Goal: Task Accomplishment & Management: Manage account settings

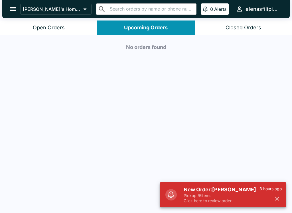
click at [43, 28] on div "Open Orders" at bounding box center [49, 28] width 32 height 7
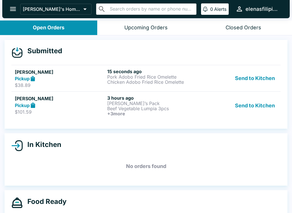
click at [66, 111] on p "$101.59" at bounding box center [60, 112] width 90 height 6
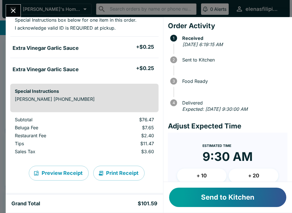
scroll to position [159, 0]
click at [235, 200] on button "Send to Kitchen" at bounding box center [227, 197] width 117 height 19
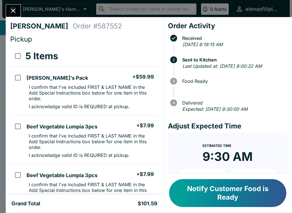
scroll to position [0, 0]
click at [11, 10] on icon "Close" at bounding box center [13, 11] width 8 height 8
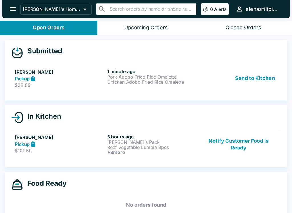
click at [81, 80] on div "Pickup" at bounding box center [60, 78] width 90 height 7
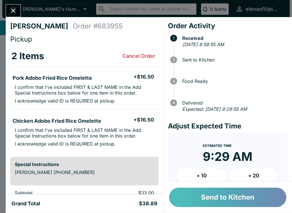
click at [244, 204] on button "Send to Kitchen" at bounding box center [227, 197] width 117 height 19
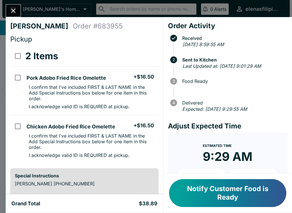
click at [5, 5] on div "[PERSON_NAME] Order # 683955 Pickup 2 Items Pork Adobo Fried Rice Omelette + $1…" at bounding box center [146, 106] width 292 height 213
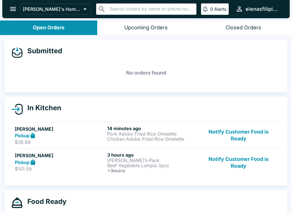
click at [51, 171] on p "$101.59" at bounding box center [60, 169] width 90 height 6
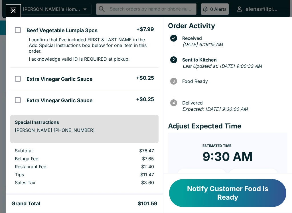
click at [199, 195] on button "Notify Customer Food is Ready" at bounding box center [227, 193] width 117 height 28
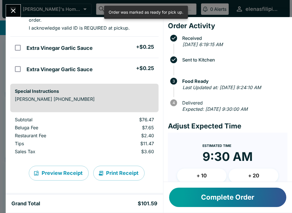
scroll to position [176, 0]
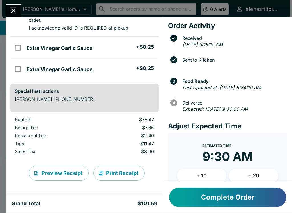
click at [24, 12] on div "[PERSON_NAME] Order # 587552 Pickup 5 Items [PERSON_NAME]’s Pack + $59.99 I con…" at bounding box center [146, 106] width 292 height 213
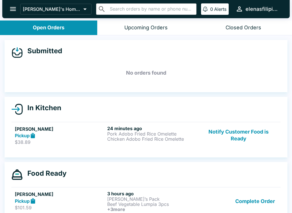
click at [223, 137] on button "Notify Customer Food is Ready" at bounding box center [238, 136] width 77 height 20
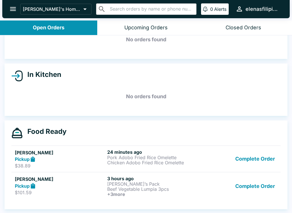
click at [251, 161] on button "Complete Order" at bounding box center [255, 159] width 44 height 20
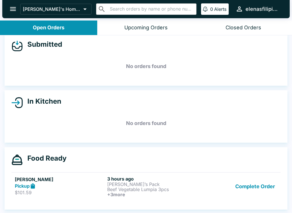
scroll to position [7, 0]
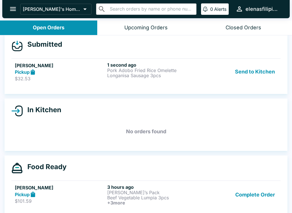
click at [30, 85] on link "[PERSON_NAME] Pickup $32.53 1 second ago Pork Adobo Fried Rice Omelette Longani…" at bounding box center [145, 71] width 269 height 27
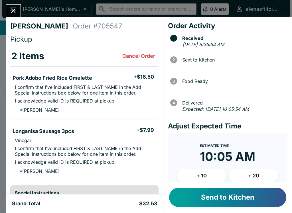
click at [200, 201] on button "Send to Kitchen" at bounding box center [227, 197] width 117 height 19
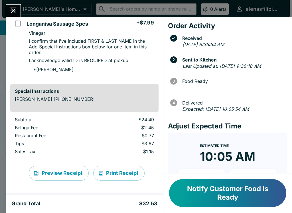
scroll to position [113, 0]
click at [191, 194] on button "Notify Customer Food is Ready" at bounding box center [227, 193] width 117 height 28
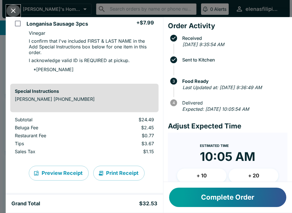
click at [16, 13] on icon "Close" at bounding box center [13, 11] width 8 height 8
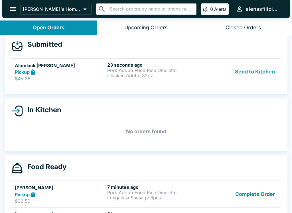
click at [21, 67] on h5 "Alomlack [PERSON_NAME]" at bounding box center [60, 65] width 90 height 7
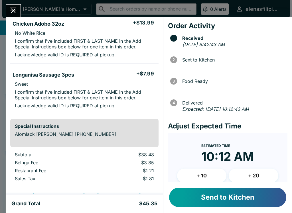
scroll to position [97, 0]
click at [189, 200] on button "Send to Kitchen" at bounding box center [227, 197] width 117 height 19
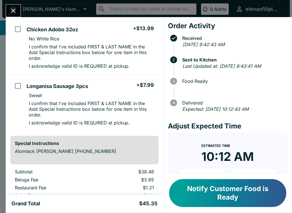
click at [15, 1] on div "Alomlack [PERSON_NAME] Order # 709636 Pickup 3 Items Pork Adobo Fried Rice Omel…" at bounding box center [146, 106] width 292 height 213
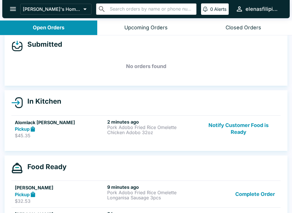
scroll to position [36, 0]
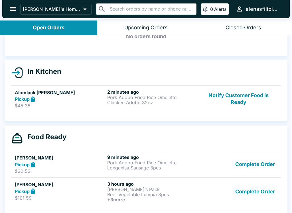
click at [246, 191] on button "Complete Order" at bounding box center [255, 191] width 44 height 21
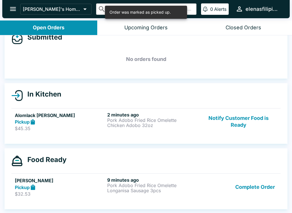
scroll to position [14, 0]
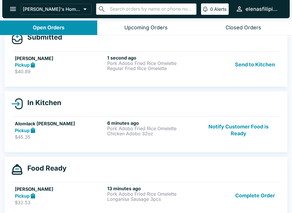
click at [30, 66] on icon at bounding box center [33, 65] width 7 height 7
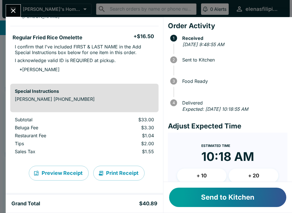
scroll to position [94, 0]
click at [202, 194] on button "Send to Kitchen" at bounding box center [227, 197] width 117 height 19
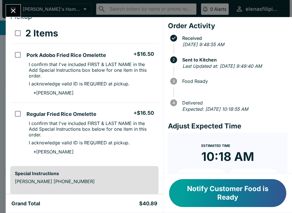
scroll to position [20, 0]
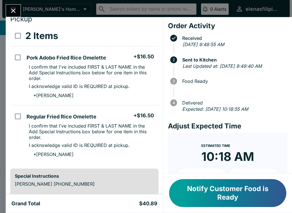
click at [196, 184] on button "Notify Customer Food is Ready" at bounding box center [227, 193] width 117 height 28
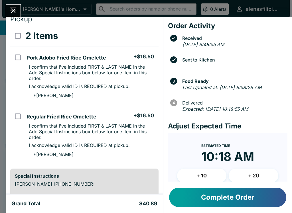
click at [214, 201] on button "Complete Order" at bounding box center [227, 197] width 117 height 19
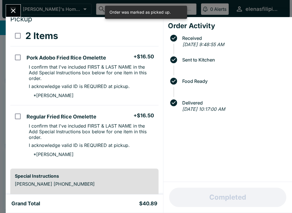
click at [11, 10] on icon "Close" at bounding box center [13, 11] width 8 height 8
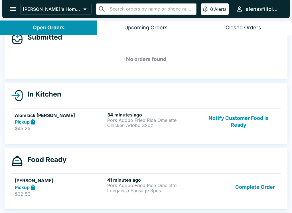
click at [238, 123] on button "Notify Customer Food is Ready" at bounding box center [238, 122] width 77 height 20
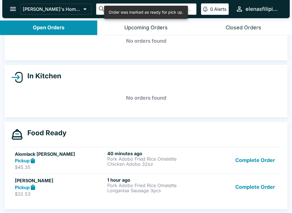
scroll to position [32, 0]
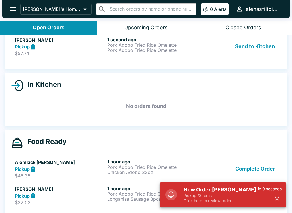
click at [201, 194] on p "Pickup / 3 items" at bounding box center [220, 195] width 74 height 5
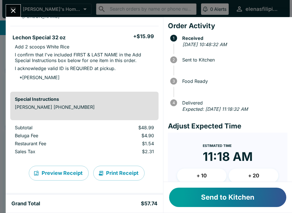
scroll to position [147, 0]
click at [188, 195] on button "Send to Kitchen" at bounding box center [227, 197] width 117 height 19
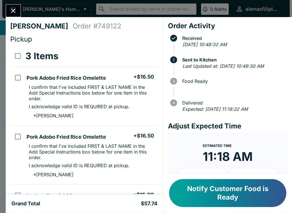
scroll to position [0, 0]
click at [183, 193] on button "Notify Customer Food is Ready" at bounding box center [227, 193] width 117 height 28
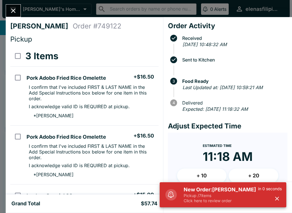
click at [205, 185] on div "New Order: [PERSON_NAME] Pickup / 7 items Click here to review order in 0 secon…" at bounding box center [232, 195] width 103 height 22
click at [207, 199] on p "Click here to review order" at bounding box center [220, 200] width 74 height 5
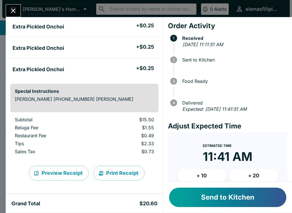
click at [186, 205] on button "Send to Kitchen" at bounding box center [227, 197] width 117 height 19
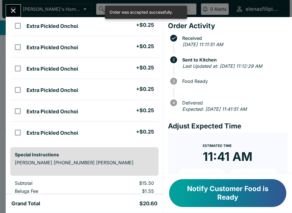
scroll to position [135, 0]
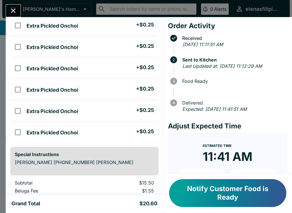
click at [3, 9] on div "[PERSON_NAME] Order # 763112 Pickup 7 Items Mixed Plate (3 choices) + $14.00 [P…" at bounding box center [146, 106] width 292 height 213
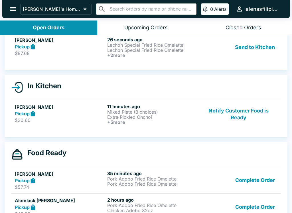
click at [10, 9] on icon "open drawer" at bounding box center [13, 9] width 6 height 4
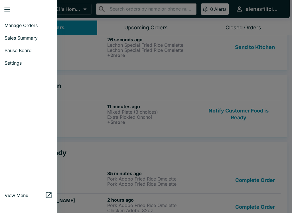
click at [5, 8] on icon "close drawer" at bounding box center [7, 10] width 6 height 4
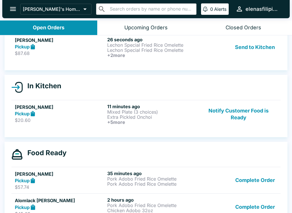
click at [17, 48] on strong "Pickup" at bounding box center [22, 47] width 15 height 6
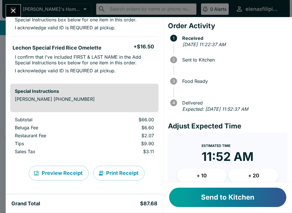
scroll to position [159, 0]
click at [211, 205] on button "Send to Kitchen" at bounding box center [227, 197] width 117 height 19
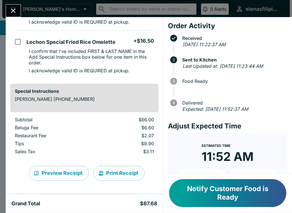
scroll to position [182, 0]
click at [8, 12] on button "Close" at bounding box center [13, 11] width 15 height 12
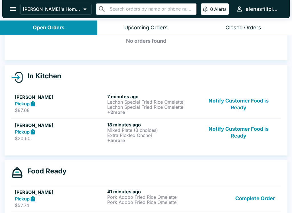
click at [37, 132] on div "Pickup" at bounding box center [60, 132] width 90 height 7
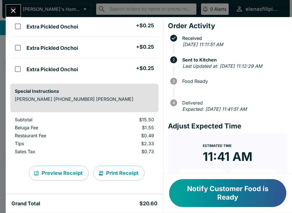
scroll to position [198, 0]
